Goal: Transaction & Acquisition: Purchase product/service

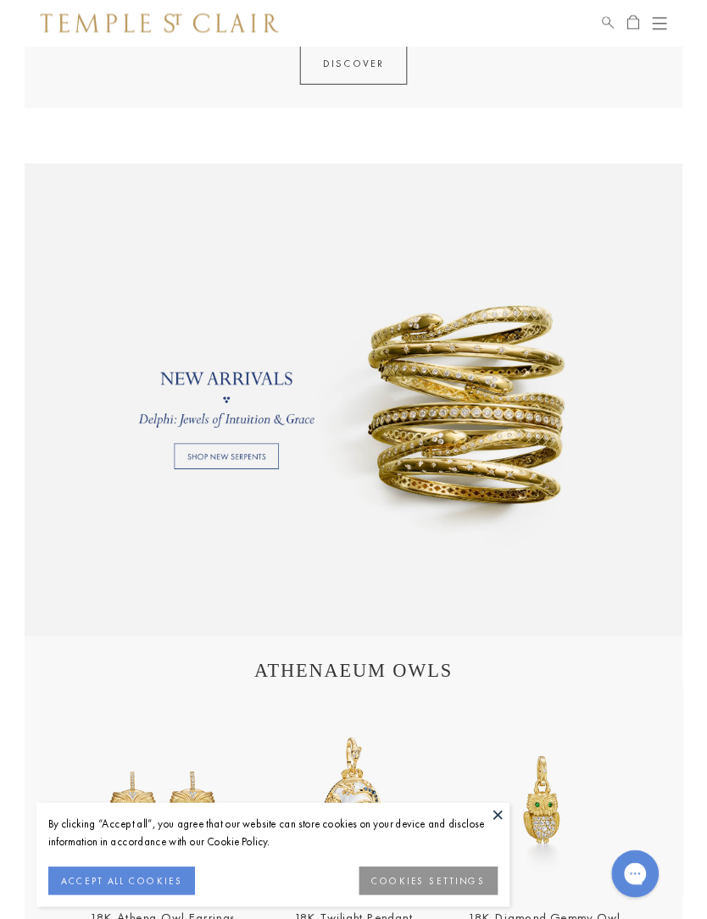
scroll to position [887, 0]
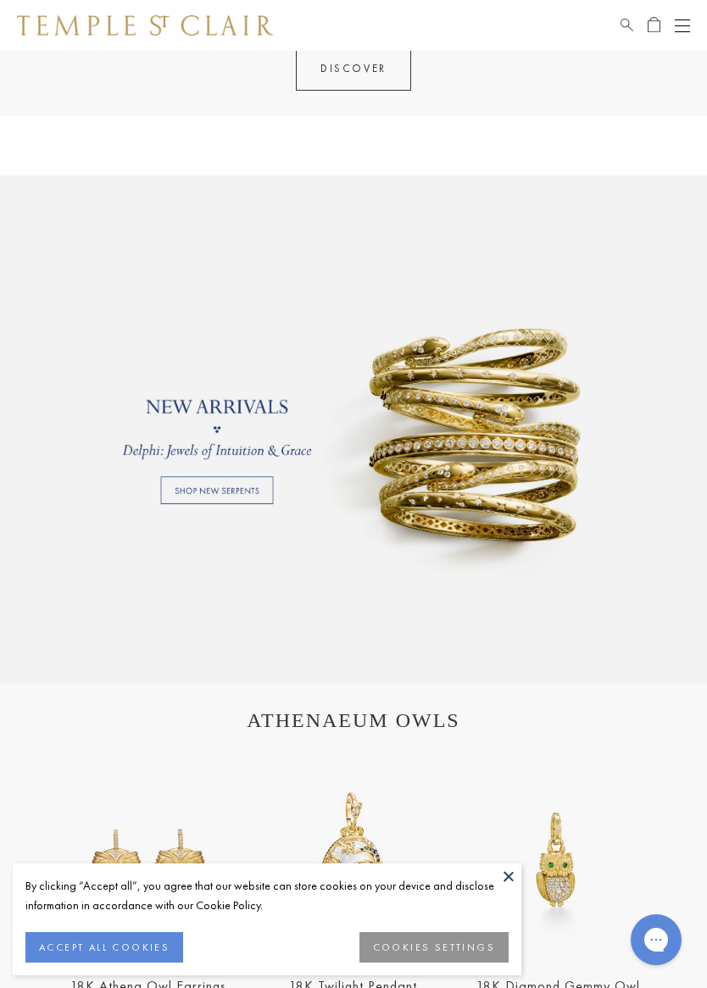
click at [245, 490] on link at bounding box center [353, 429] width 707 height 508
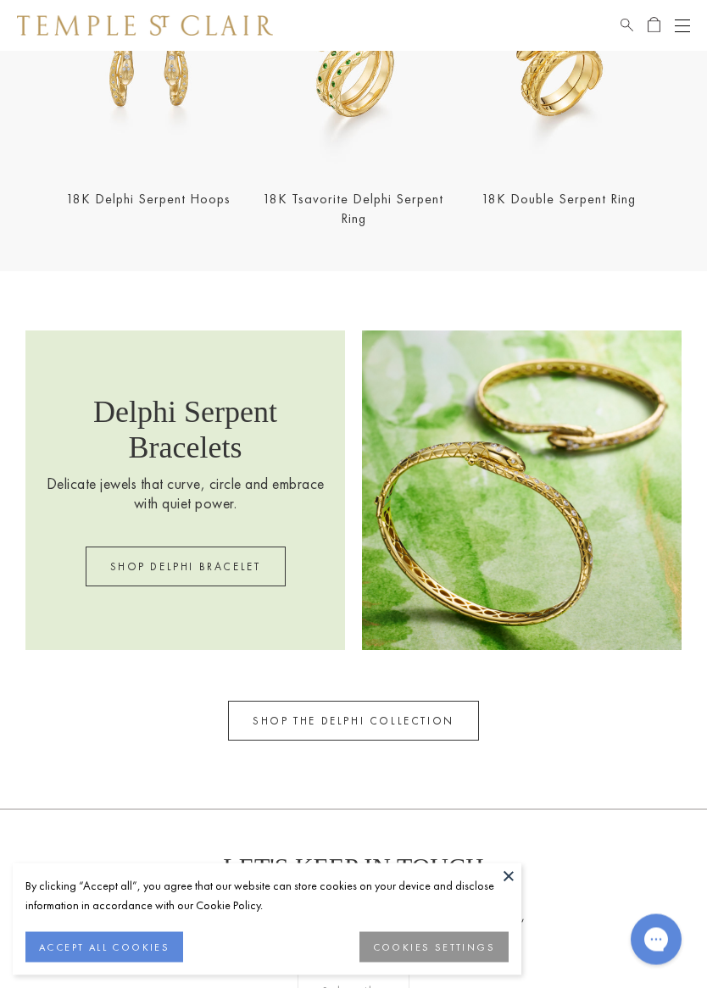
scroll to position [1268, 0]
click at [249, 560] on link "SHOP DELPHI BRACELET" at bounding box center [186, 567] width 200 height 40
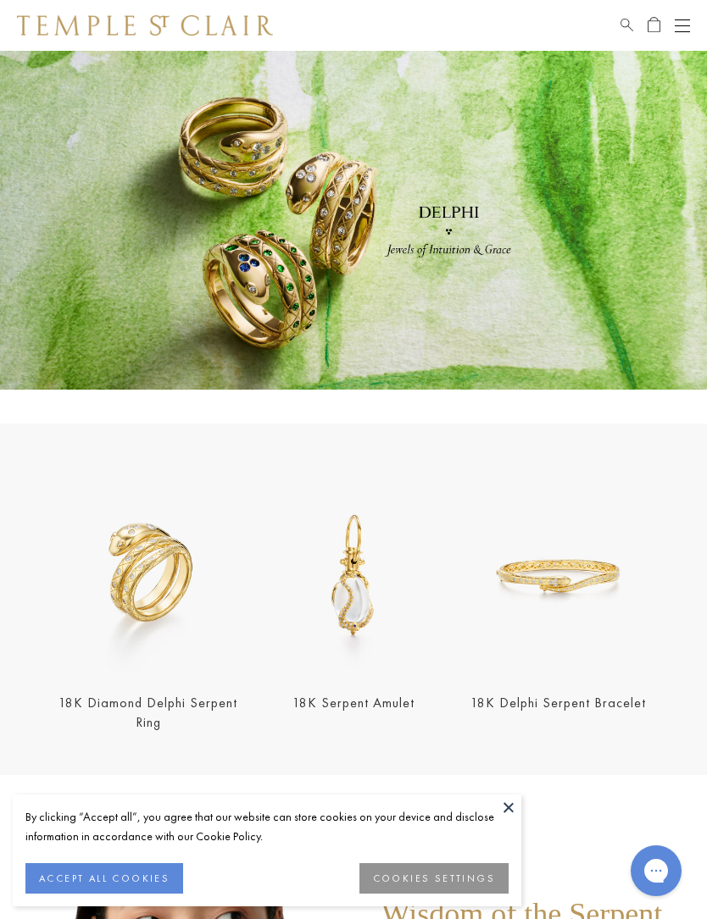
scroll to position [1269, 0]
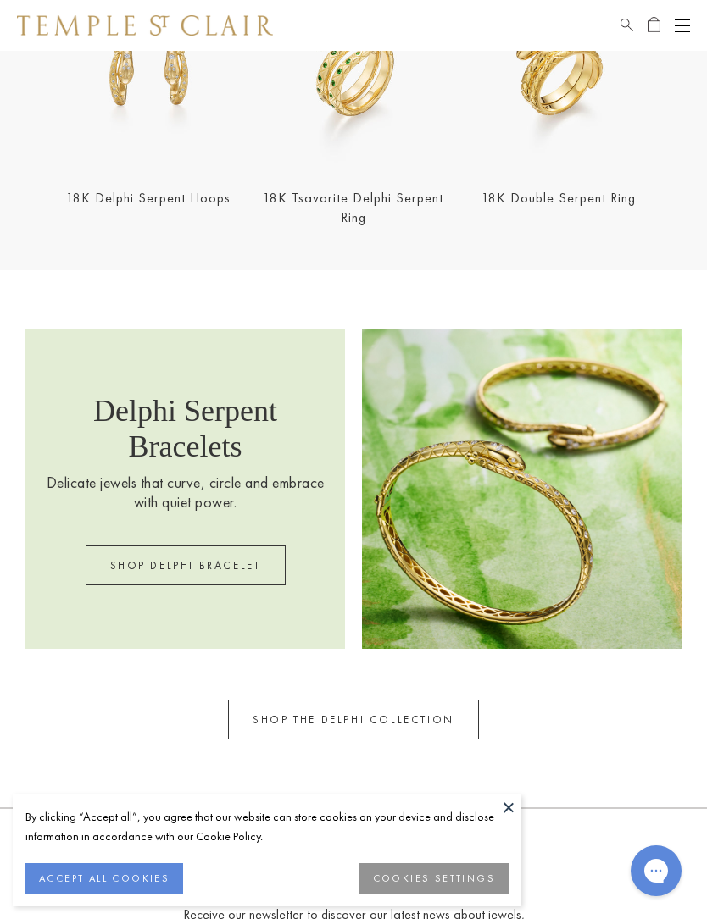
click at [221, 560] on link "SHOP DELPHI BRACELET" at bounding box center [186, 566] width 200 height 40
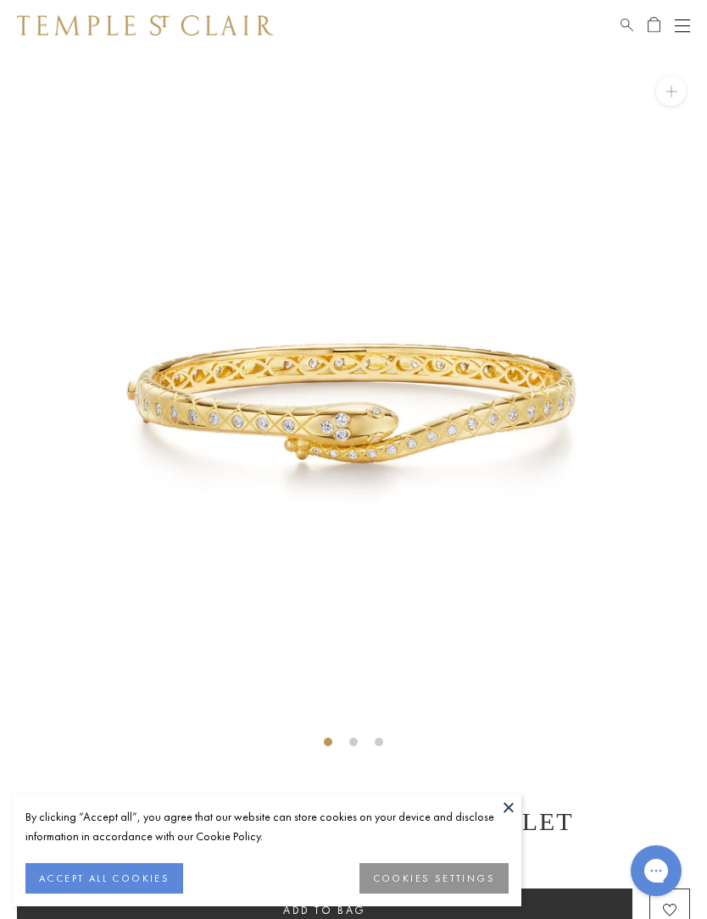
click at [516, 812] on button at bounding box center [508, 807] width 25 height 25
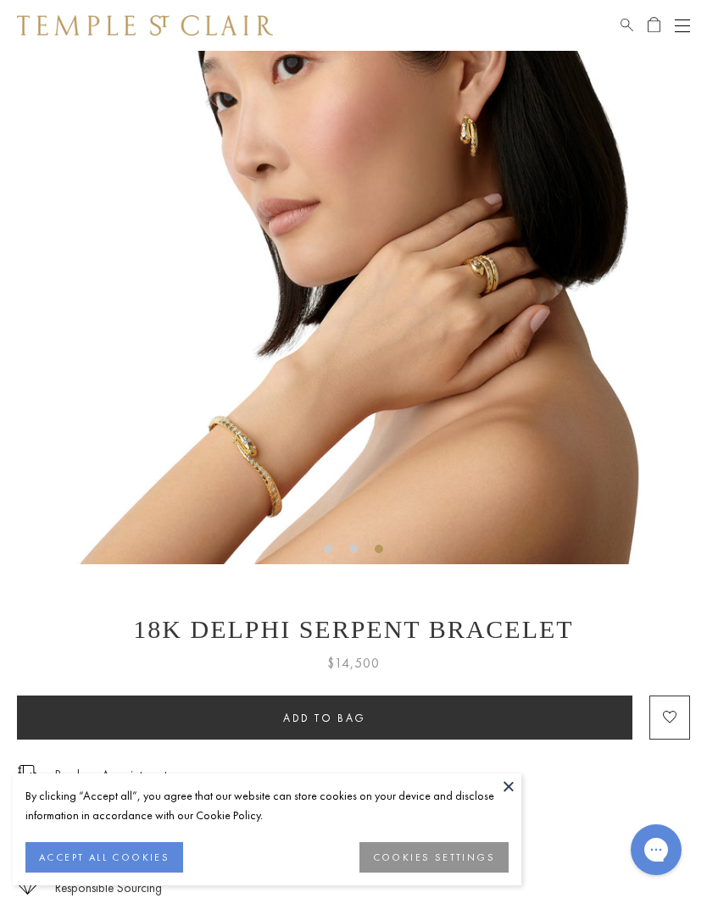
scroll to position [191, 0]
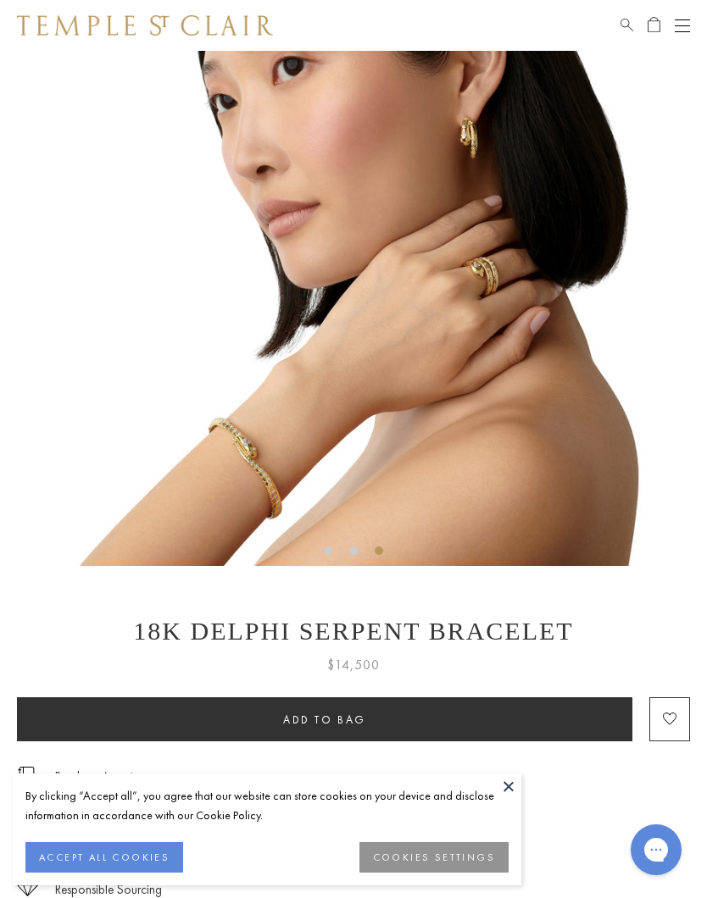
click at [375, 541] on img at bounding box center [353, 212] width 707 height 707
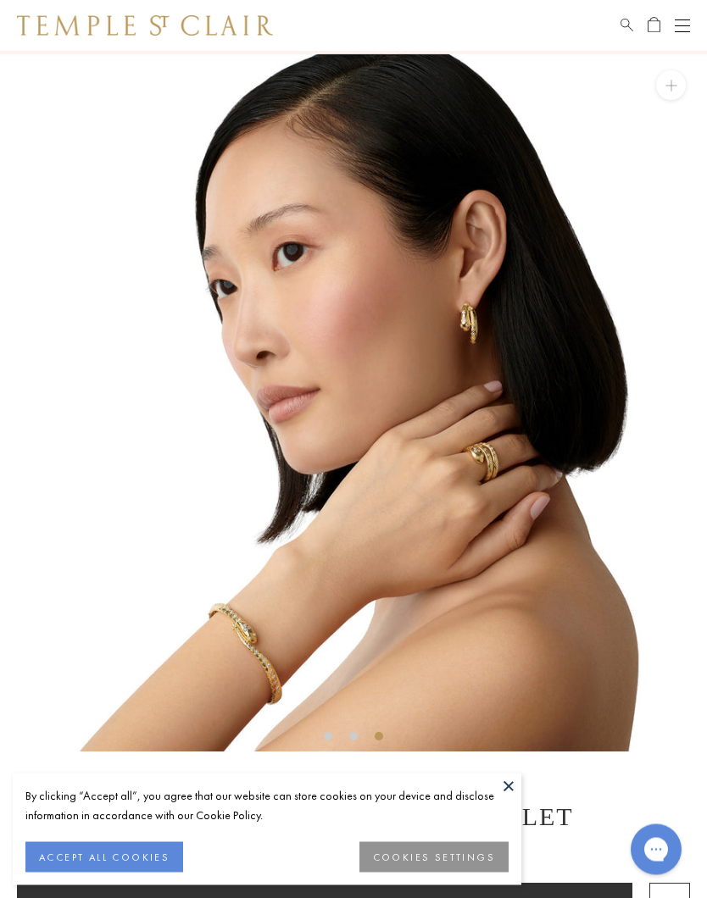
scroll to position [0, 0]
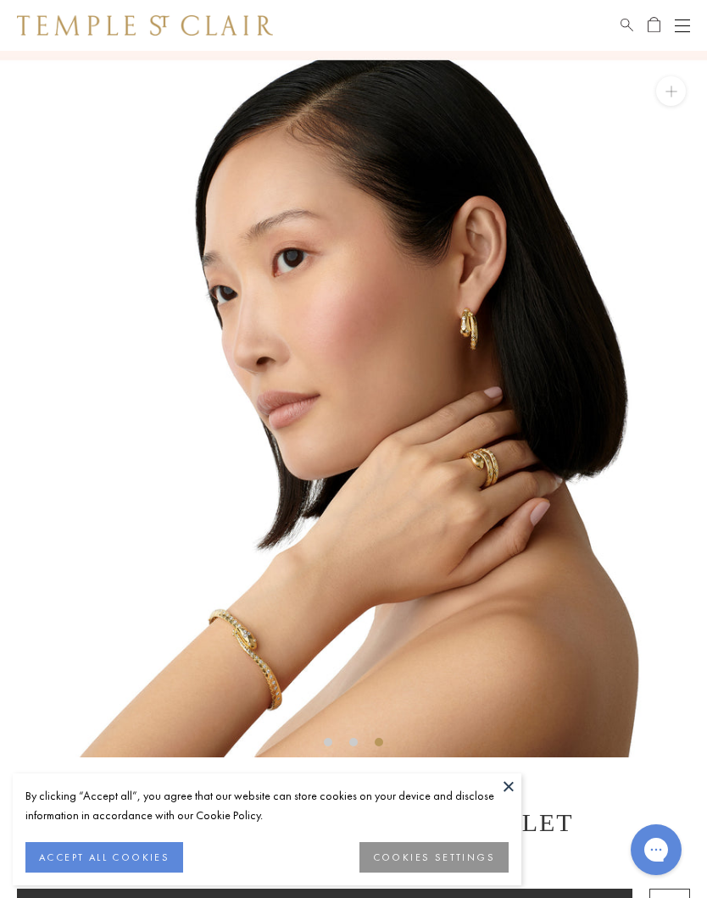
click at [669, 86] on button at bounding box center [671, 91] width 30 height 30
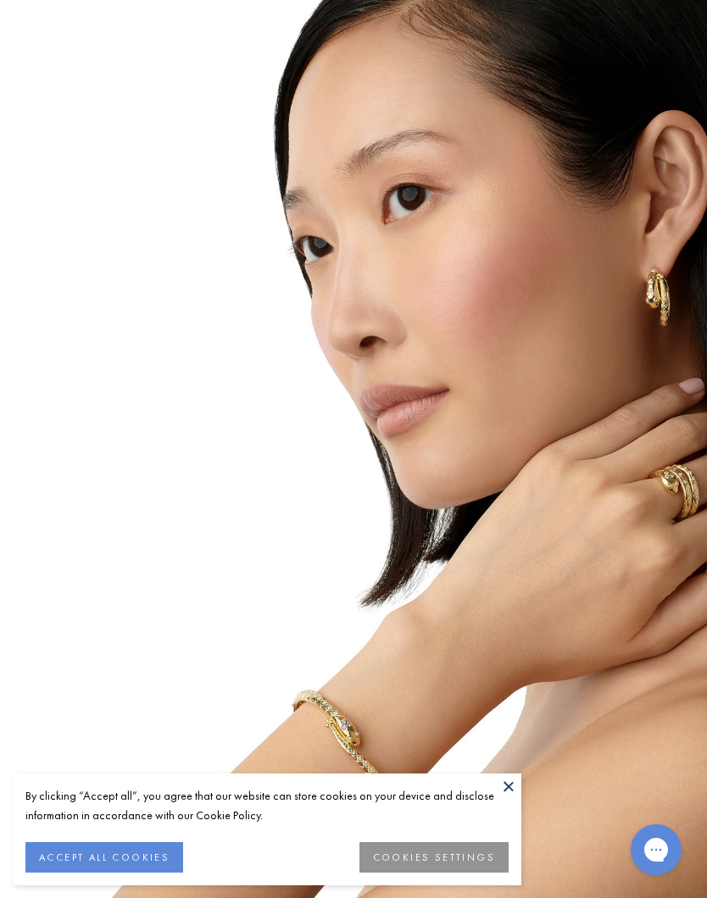
click at [515, 790] on button at bounding box center [508, 786] width 25 height 25
